Goal: Transaction & Acquisition: Purchase product/service

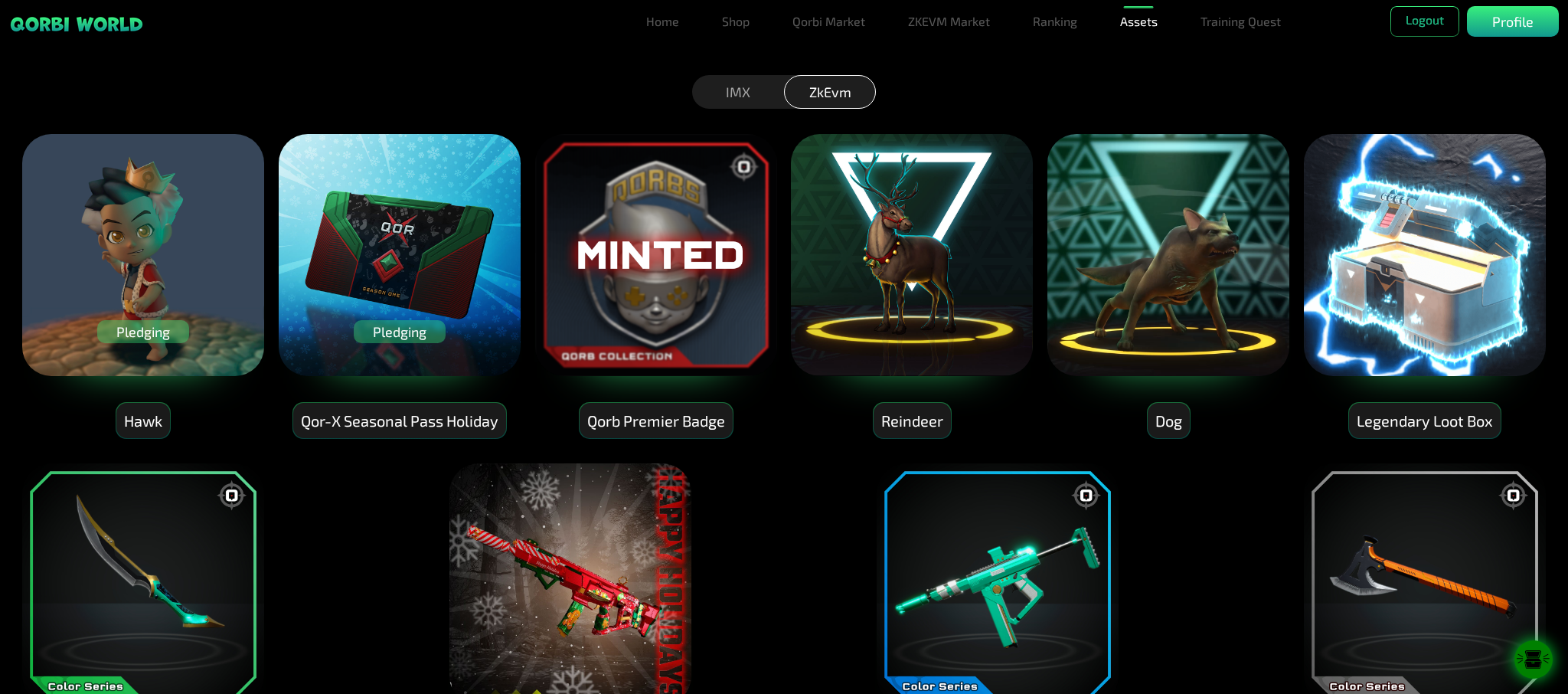
drag, startPoint x: 161, startPoint y: 329, endPoint x: 136, endPoint y: 418, distance: 92.4
click at [136, 418] on div "Hawk" at bounding box center [142, 421] width 53 height 36
click at [364, 429] on div "Qor-X Seasonal Pass Holiday" at bounding box center [399, 421] width 213 height 36
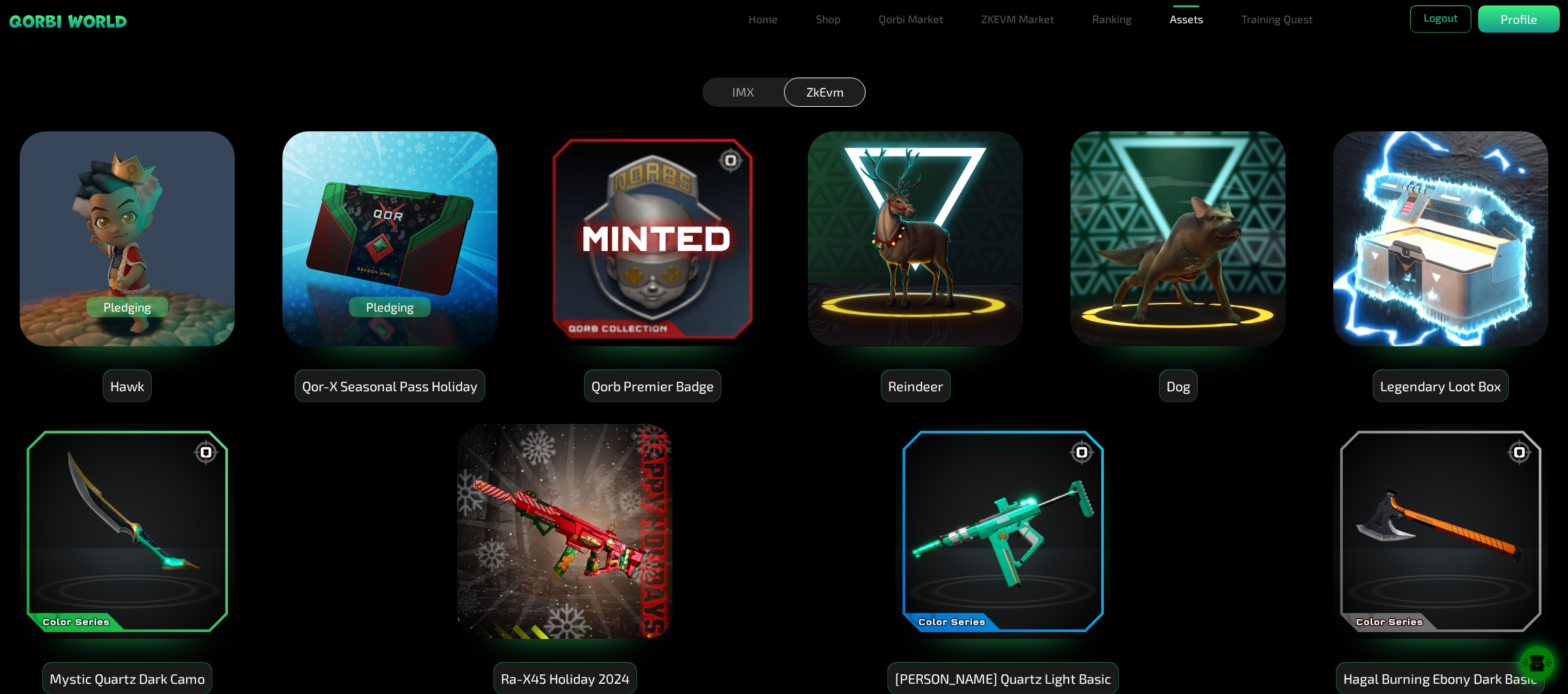
click at [1393, 373] on div "Legendary Loot Box" at bounding box center [1441, 386] width 134 height 32
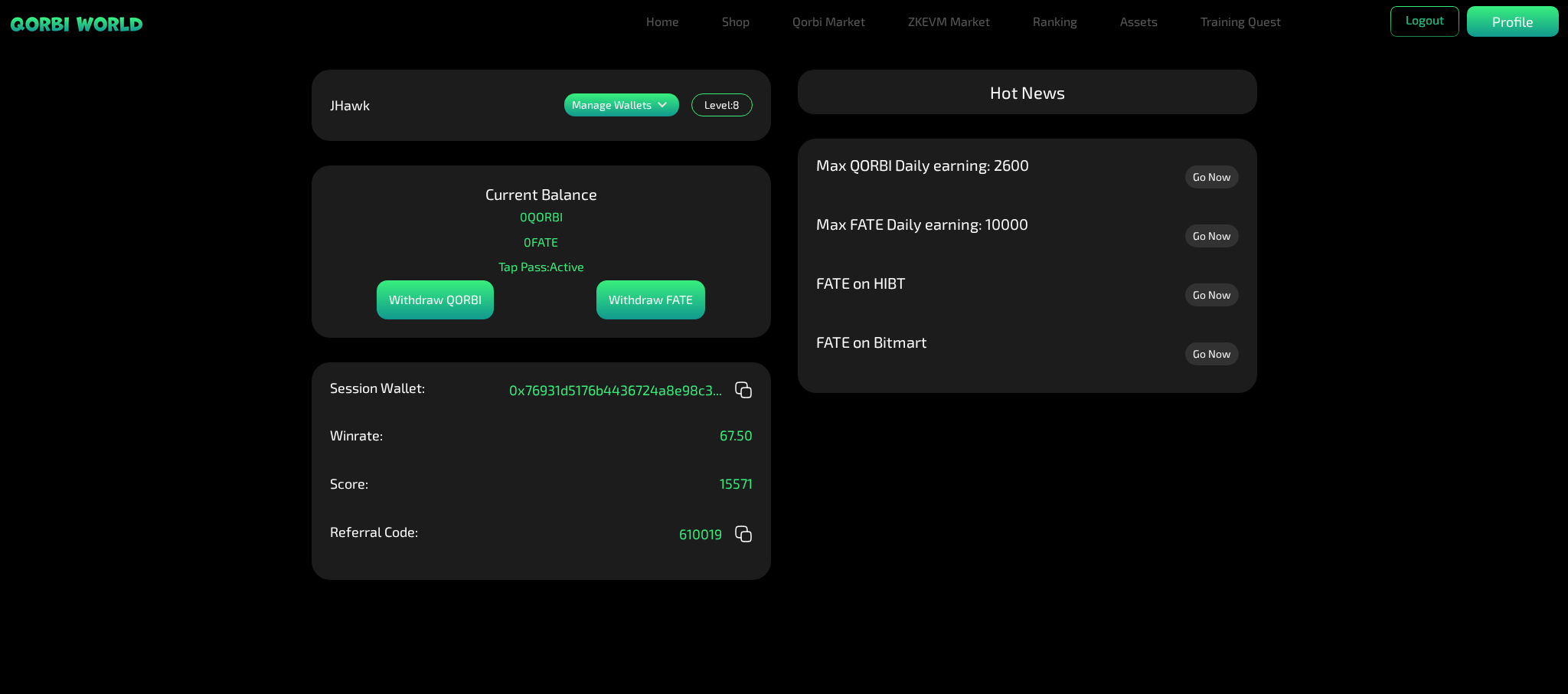
click at [622, 106] on p "Manage Wallets" at bounding box center [611, 105] width 80 height 11
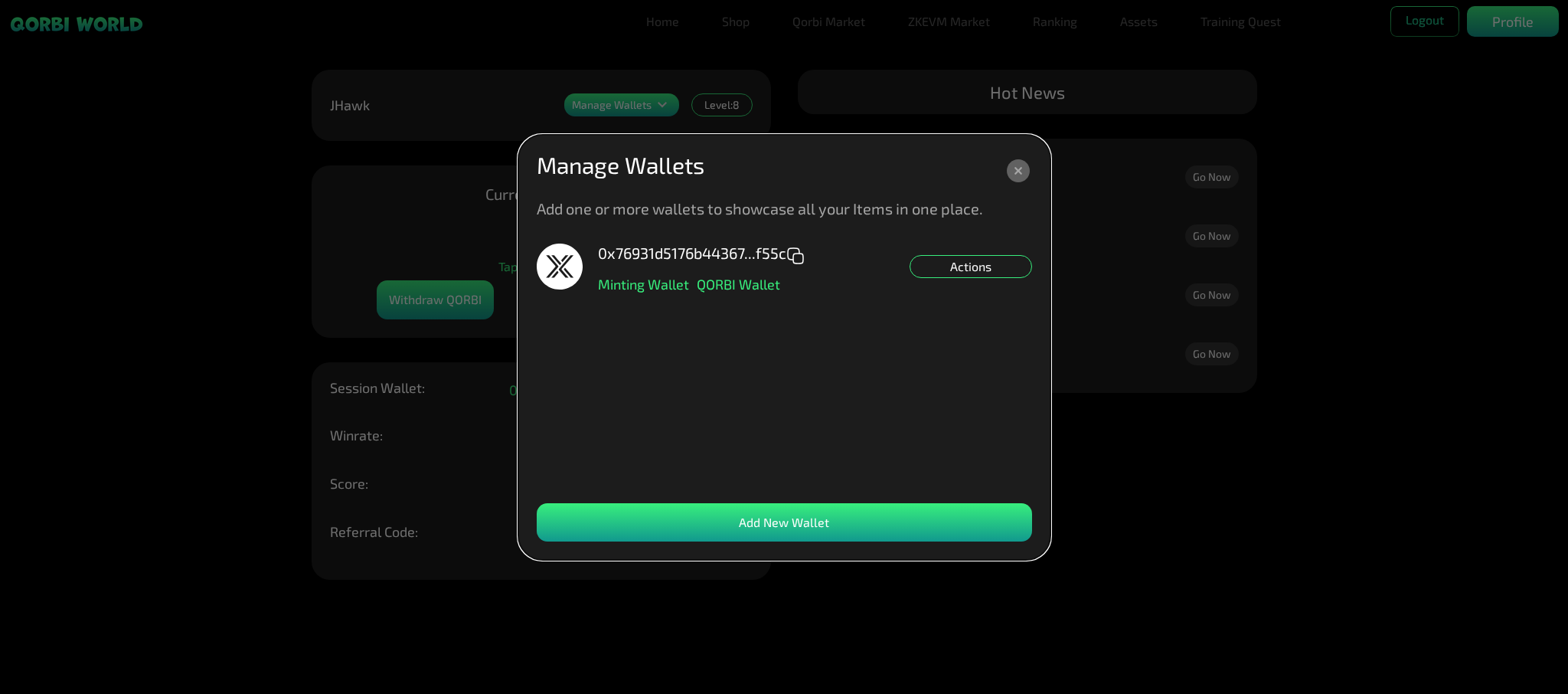
click at [518, 181] on dialog "Manage Wallets Add one or more wallets to showcase all your Items in one place.…" at bounding box center [784, 347] width 532 height 425
click at [1019, 166] on icon at bounding box center [1017, 170] width 23 height 23
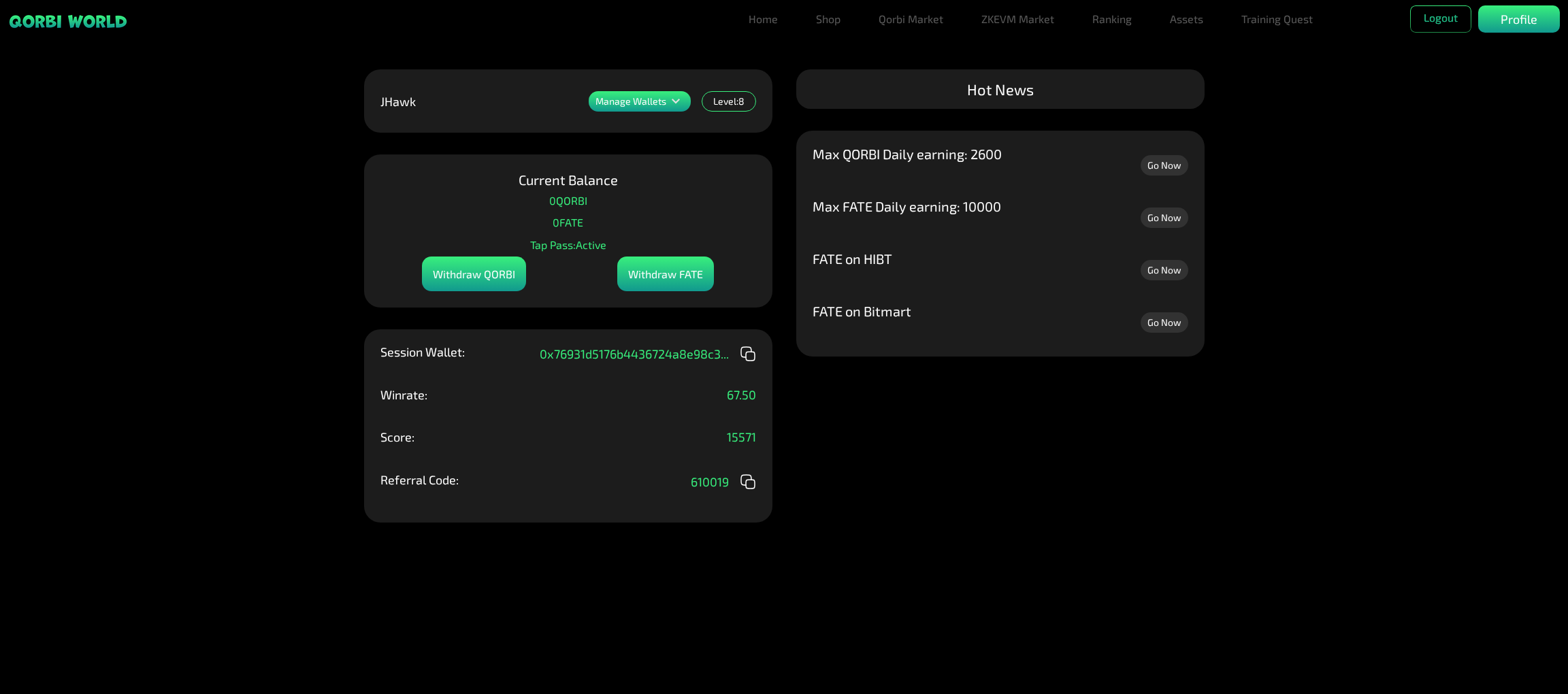
click at [744, 103] on div "Level: 8" at bounding box center [729, 101] width 55 height 20
click at [1158, 224] on link "Go Now" at bounding box center [1164, 217] width 48 height 20
